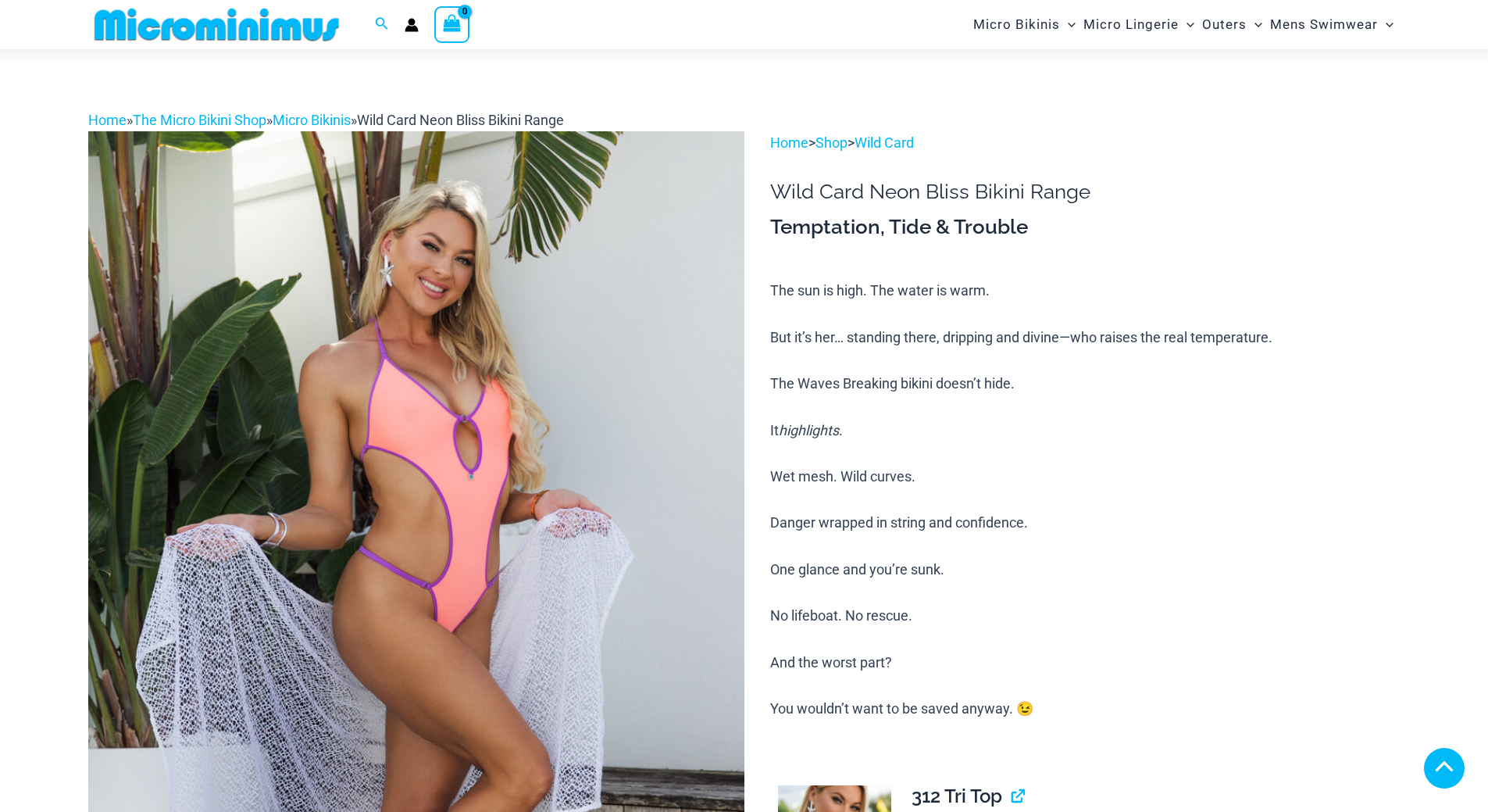
scroll to position [1314, 0]
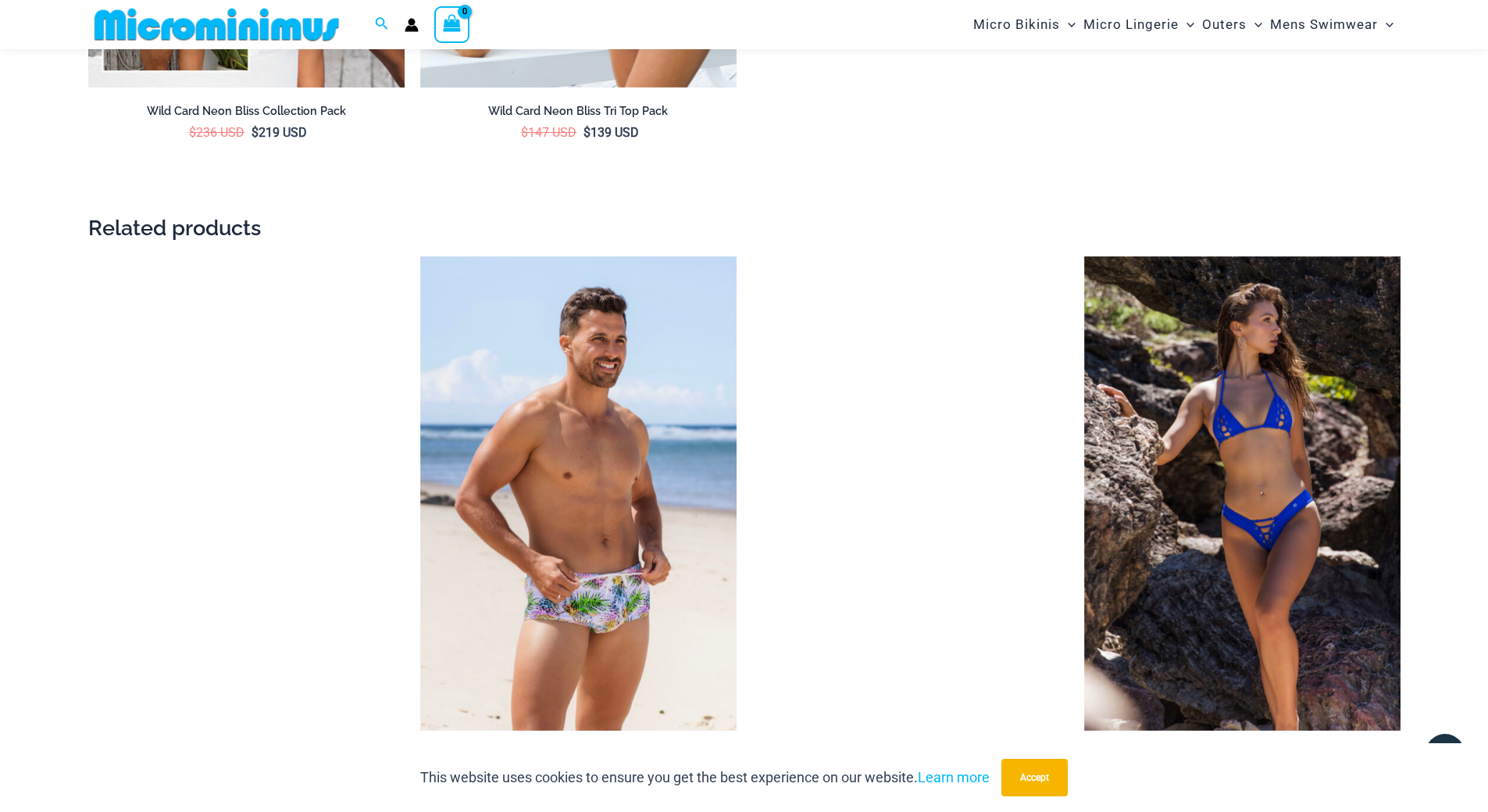
scroll to position [3267, 0]
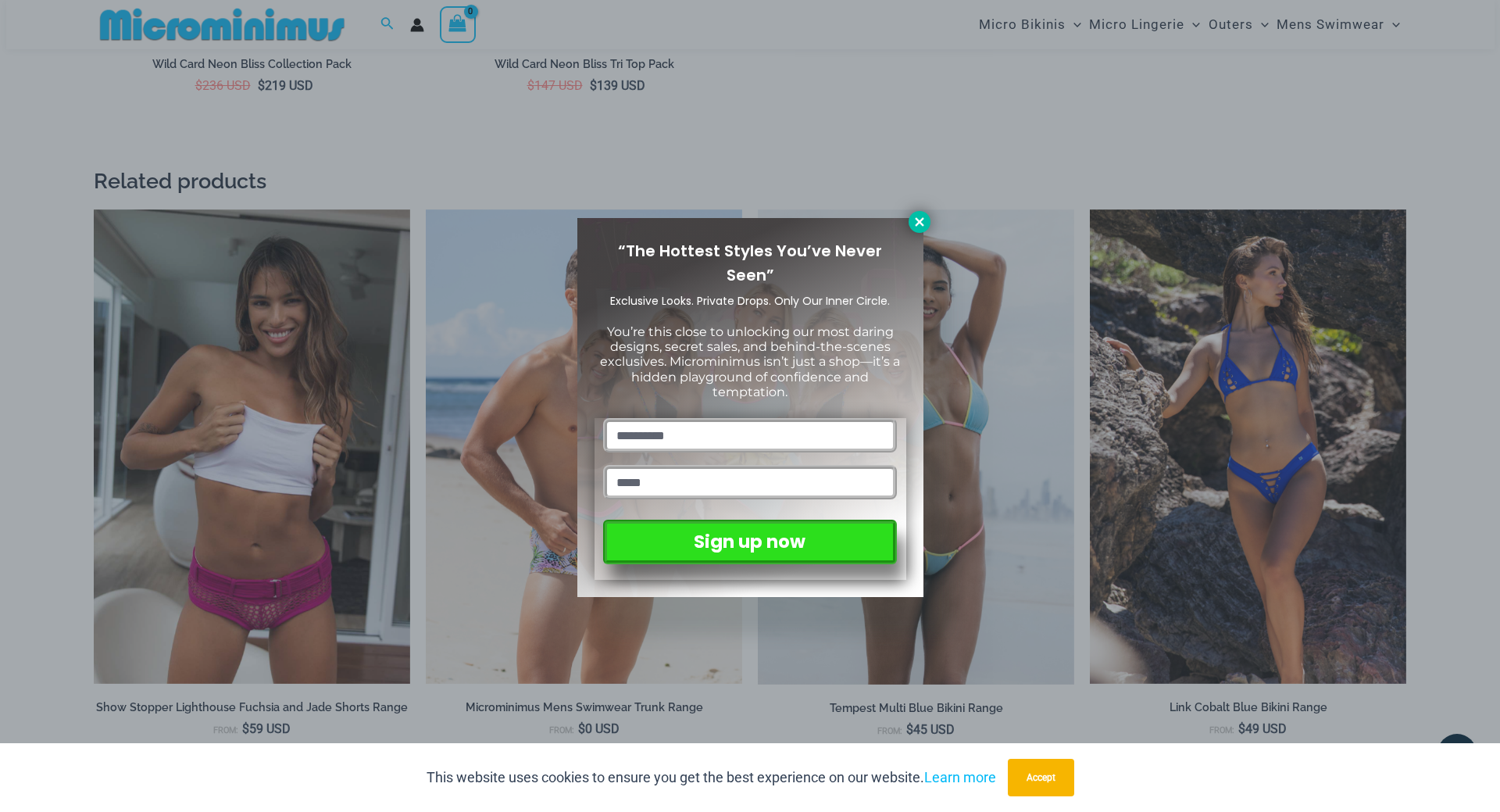
click at [927, 229] on button at bounding box center [919, 222] width 22 height 22
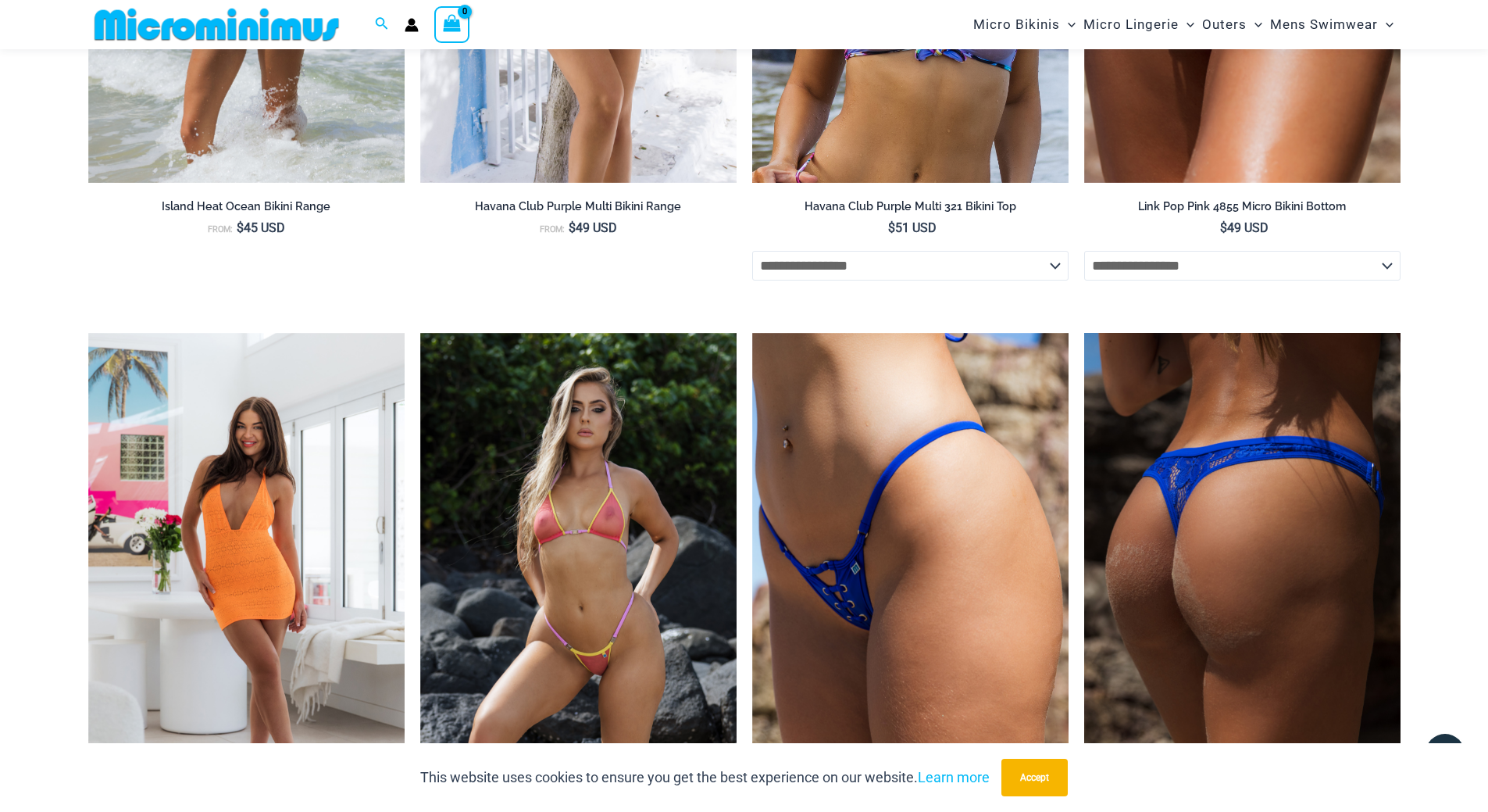
scroll to position [4360, 0]
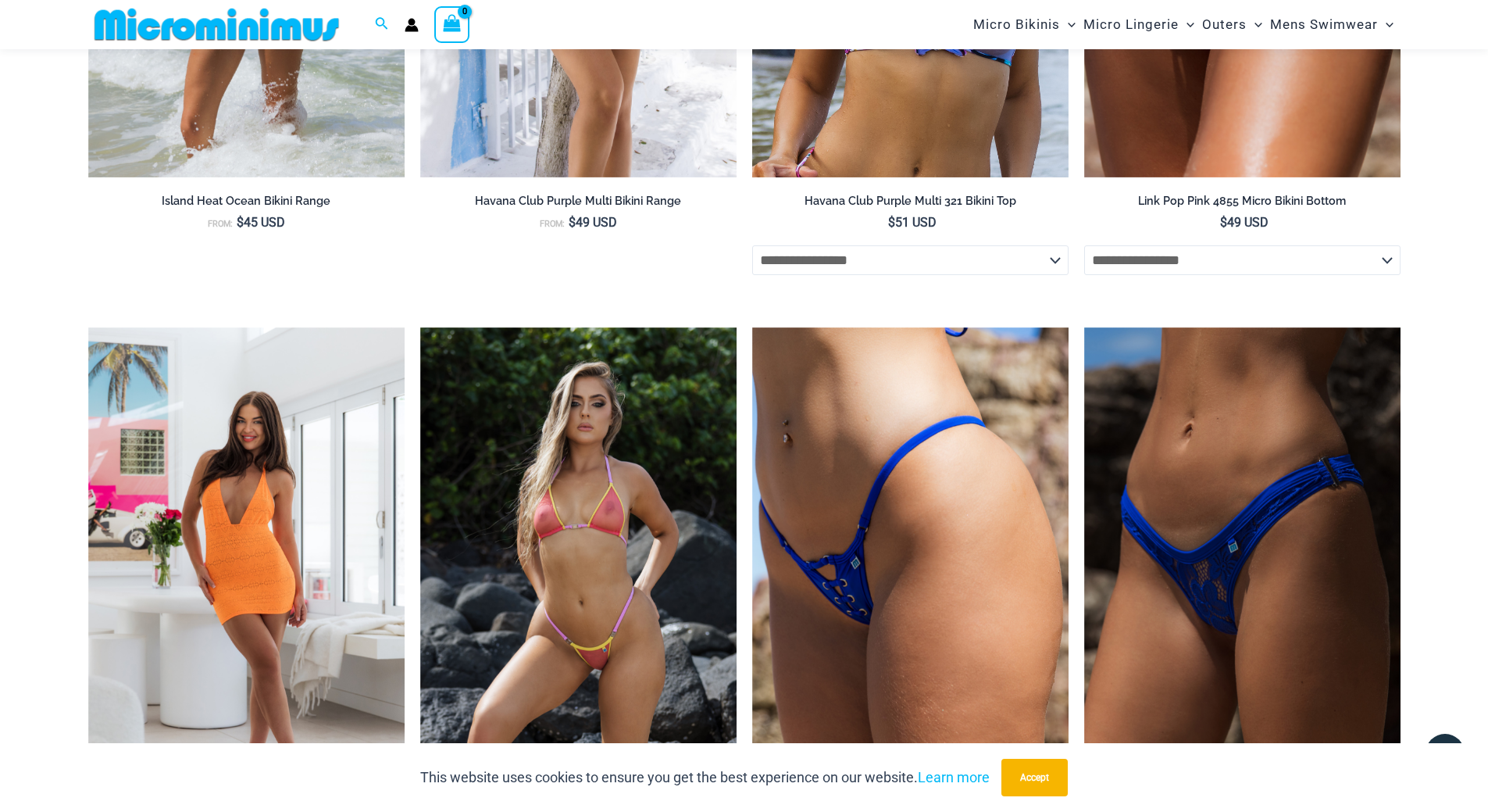
click at [202, 44] on div at bounding box center [223, 24] width 271 height 49
click at [211, 41] on img at bounding box center [217, 25] width 257 height 35
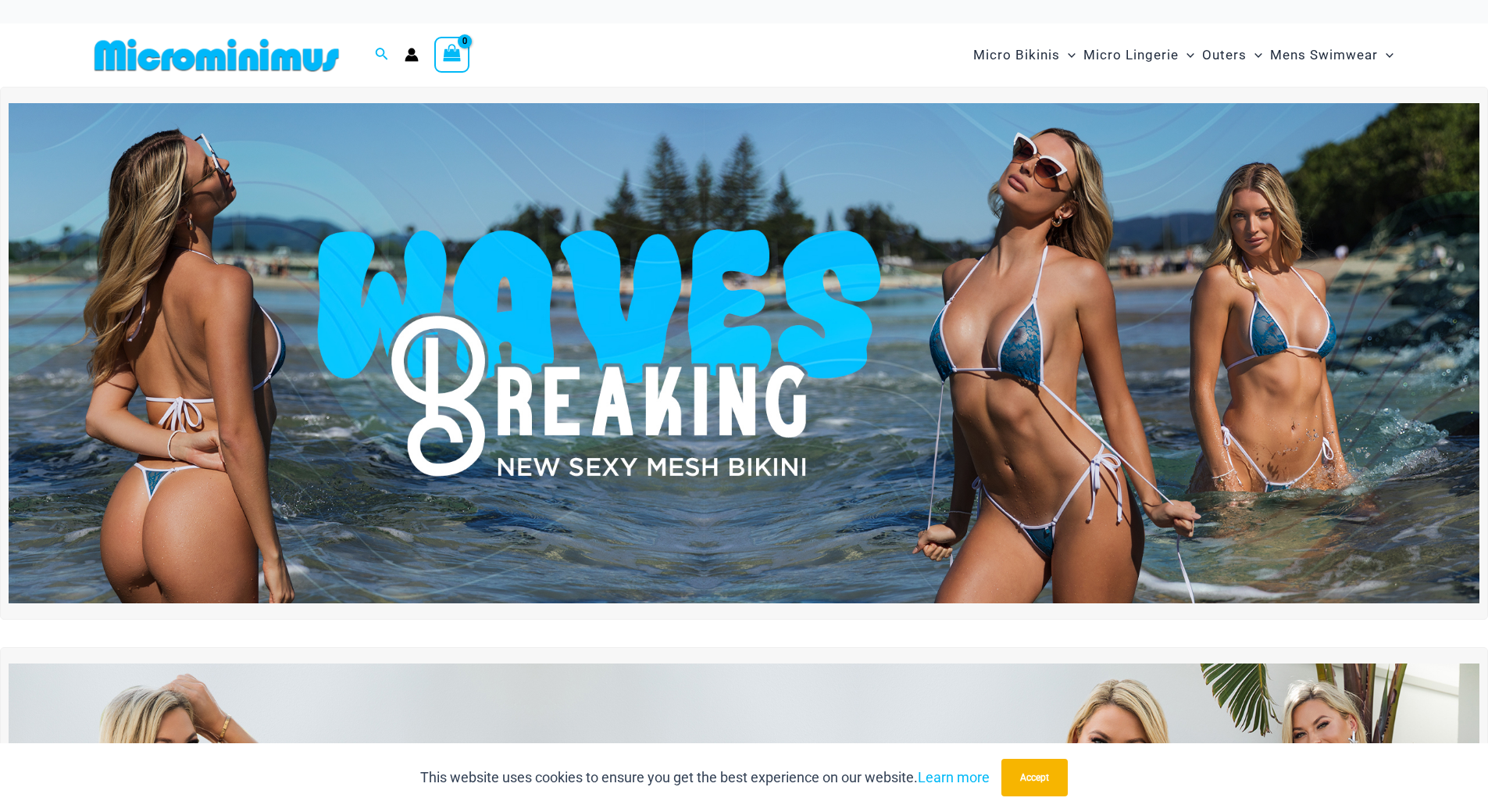
click at [309, 52] on img at bounding box center [217, 55] width 257 height 35
click at [409, 57] on icon "Account icon link" at bounding box center [411, 58] width 13 height 6
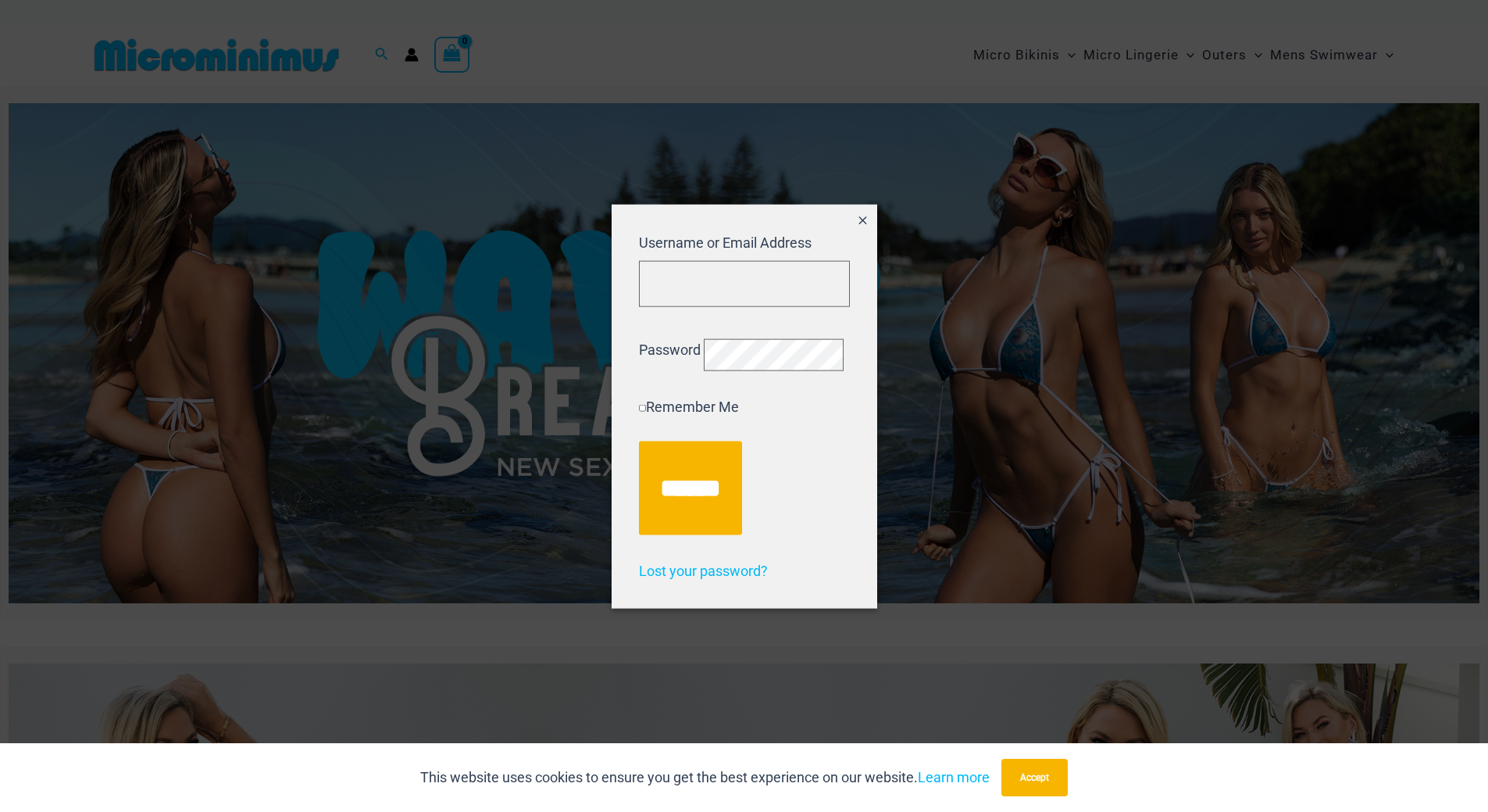
click at [818, 306] on div at bounding box center [744, 306] width 211 height 0
type input "**********"
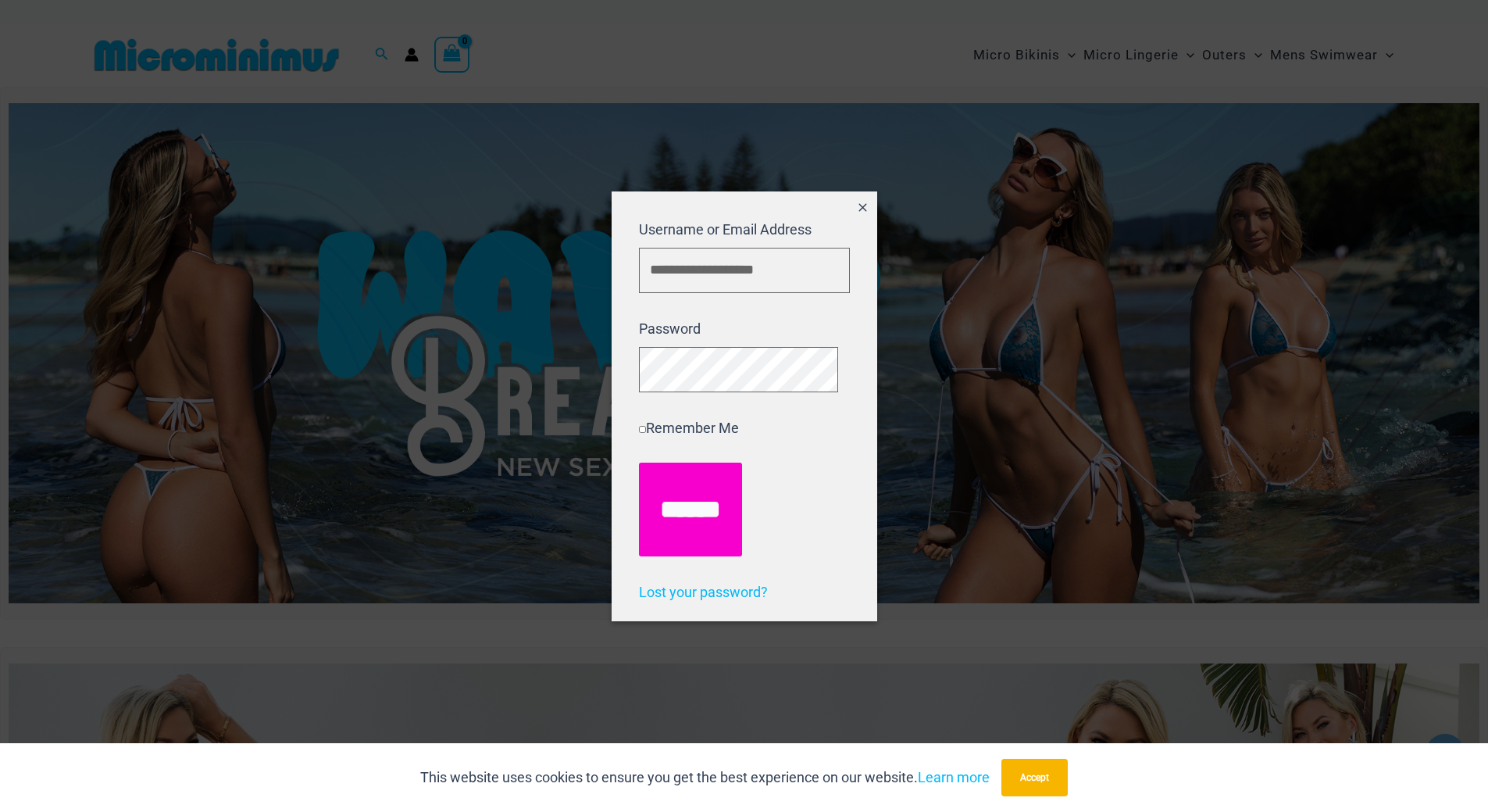
click at [679, 527] on input "******" at bounding box center [690, 508] width 103 height 94
